Goal: Navigation & Orientation: Go to known website

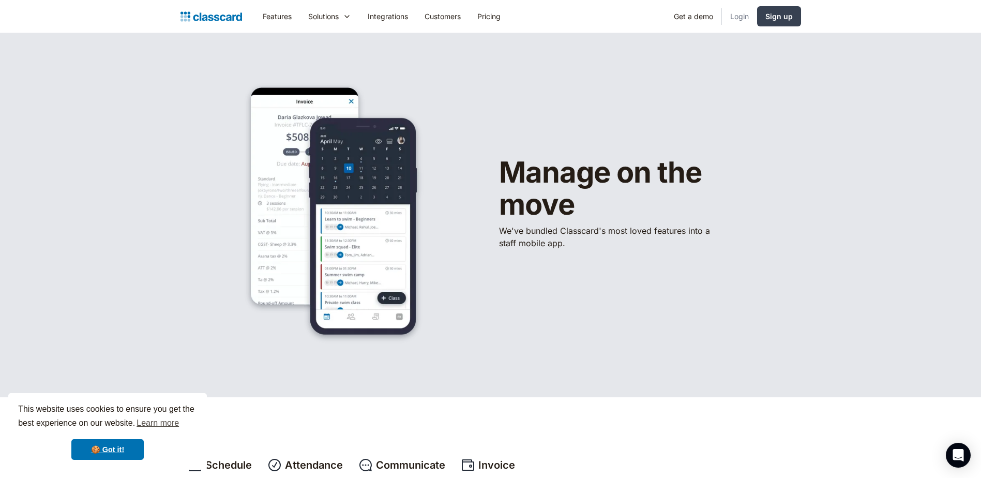
click at [746, 19] on link "Login" at bounding box center [739, 16] width 35 height 23
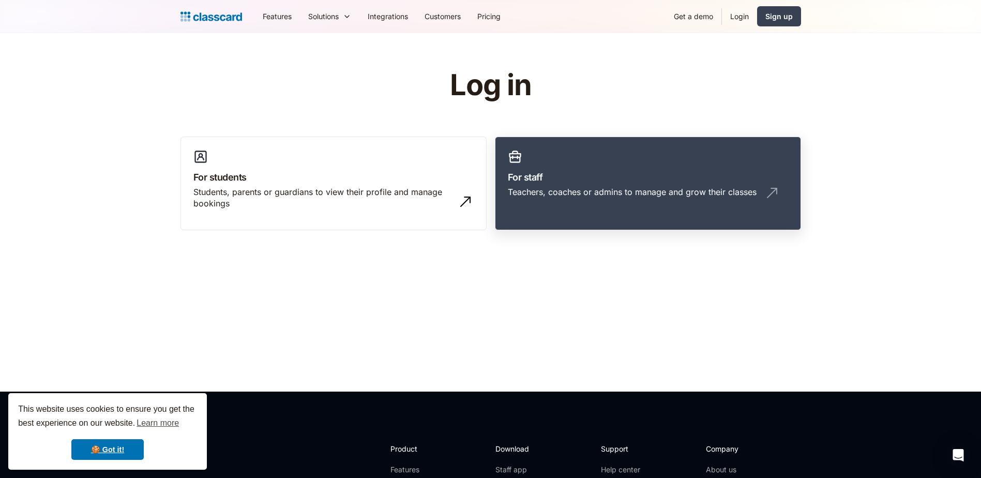
click at [647, 166] on link "For staff Teachers, coaches or admins to manage and grow their classes" at bounding box center [648, 183] width 306 height 94
